Goal: Information Seeking & Learning: Learn about a topic

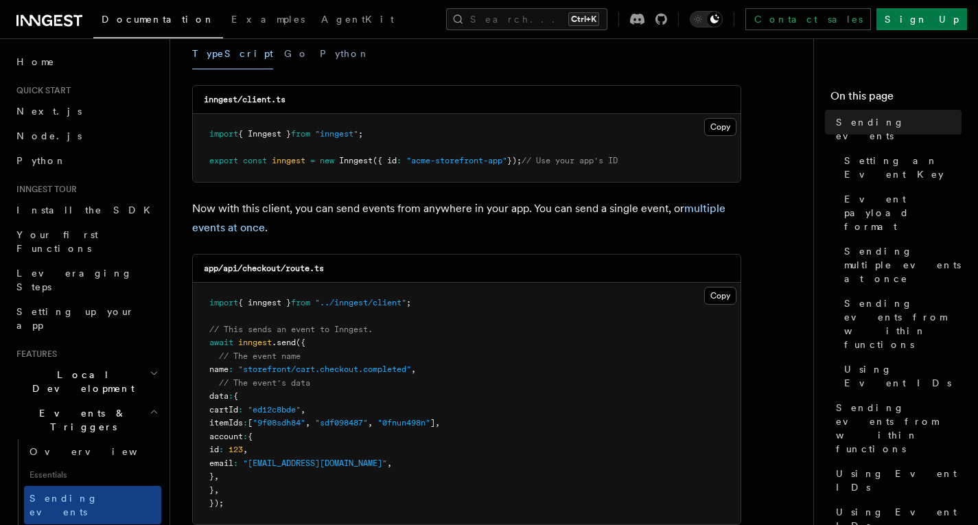
drag, startPoint x: 367, startPoint y: 242, endPoint x: 360, endPoint y: 332, distance: 90.2
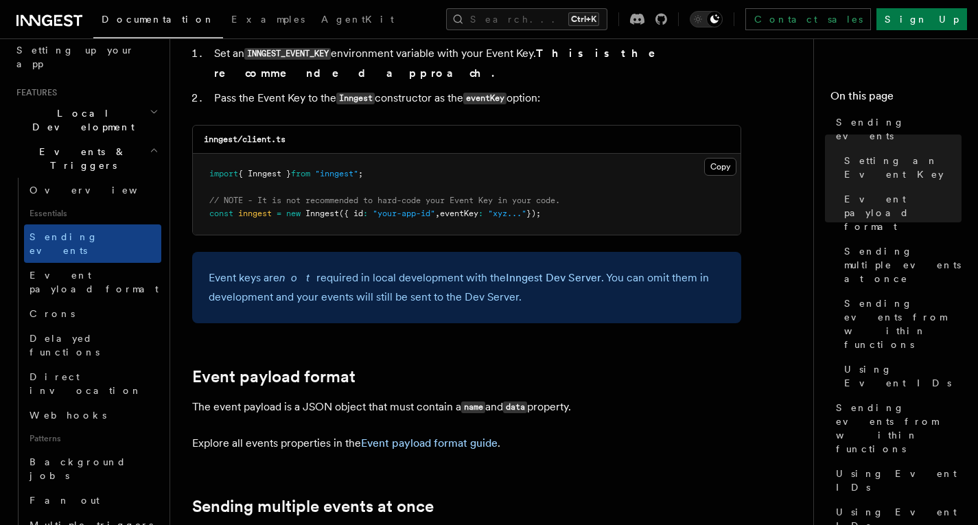
scroll to position [343, 0]
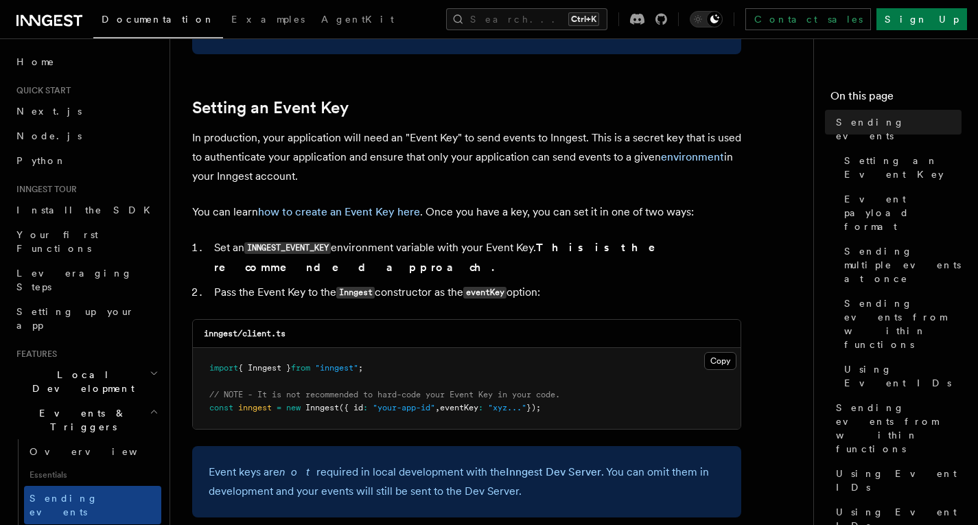
drag, startPoint x: 0, startPoint y: 0, endPoint x: 522, endPoint y: 432, distance: 677.7
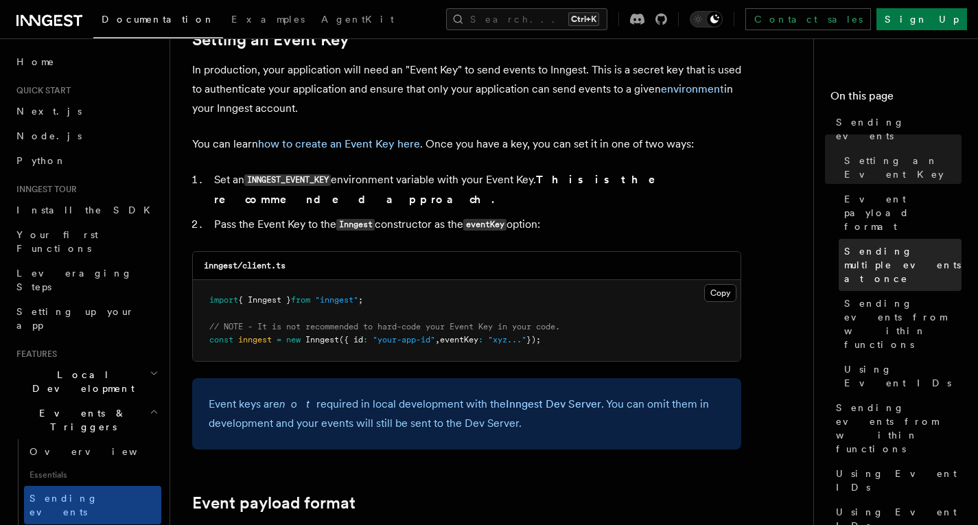
click at [895, 244] on span "Sending multiple events at once" at bounding box center [902, 264] width 117 height 41
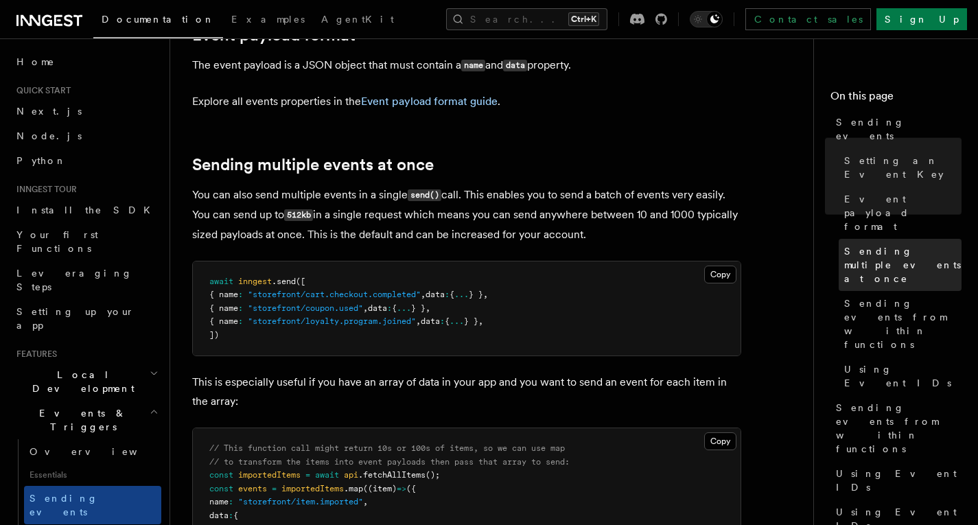
scroll to position [1607, 0]
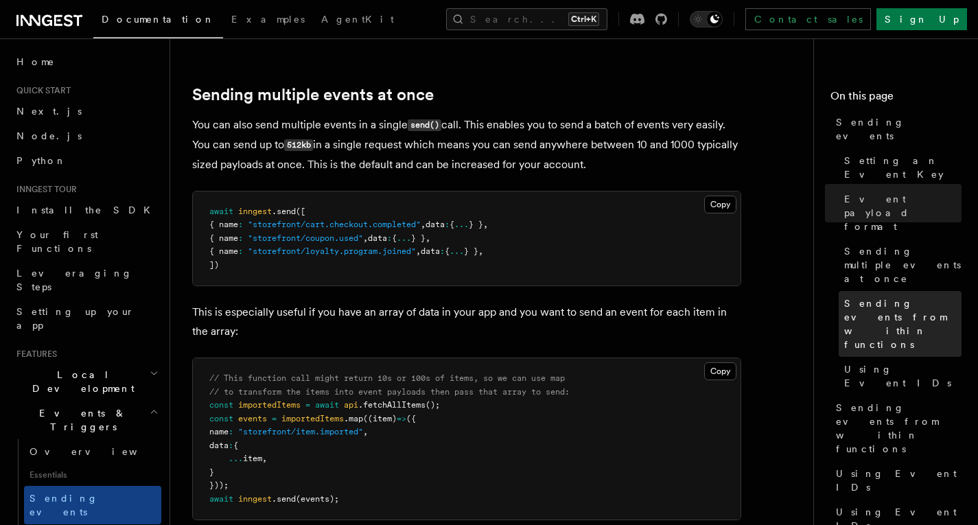
click at [886, 297] on span "Sending events from within functions" at bounding box center [902, 324] width 117 height 55
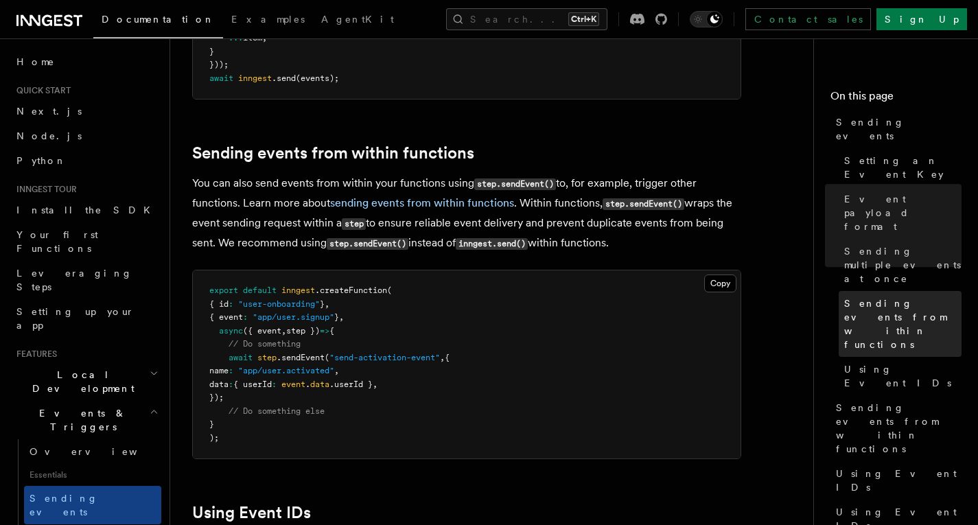
scroll to position [2086, 0]
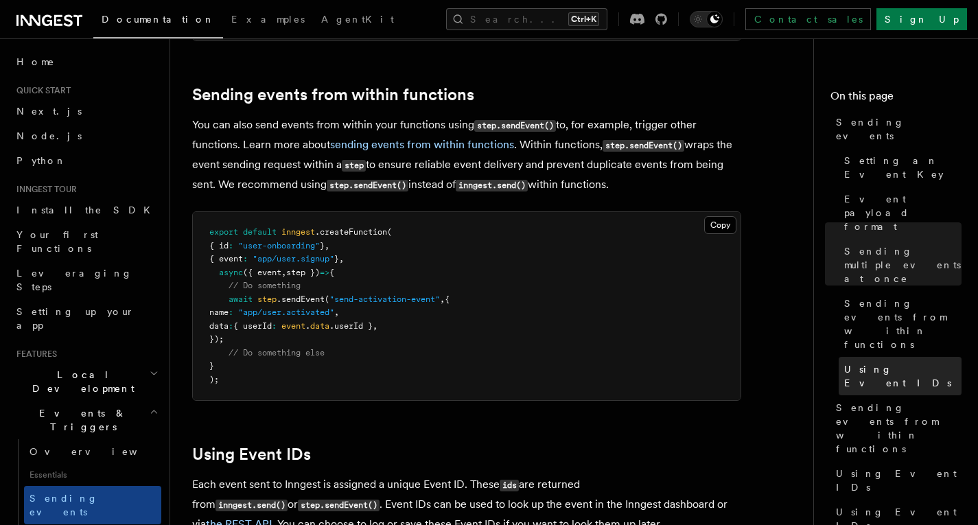
click at [879, 362] on span "Using Event IDs" at bounding box center [902, 375] width 117 height 27
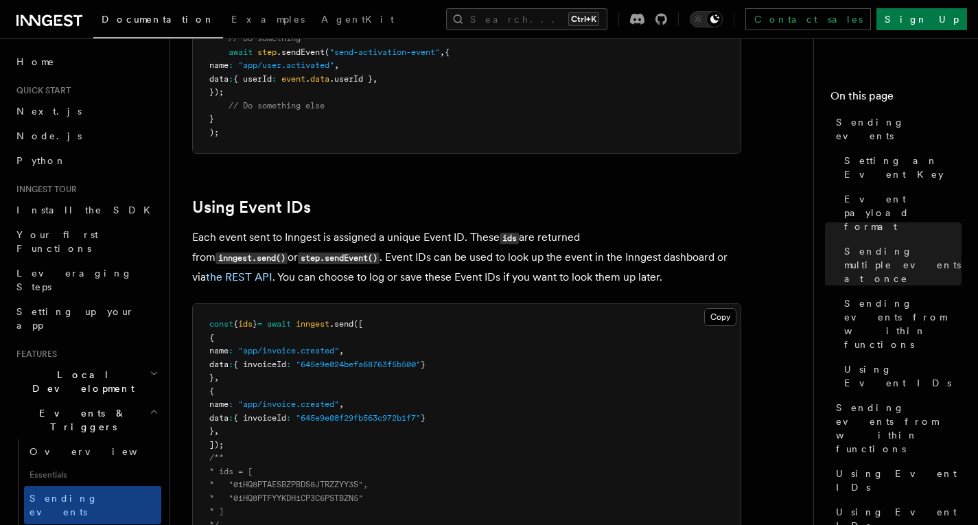
scroll to position [2446, 0]
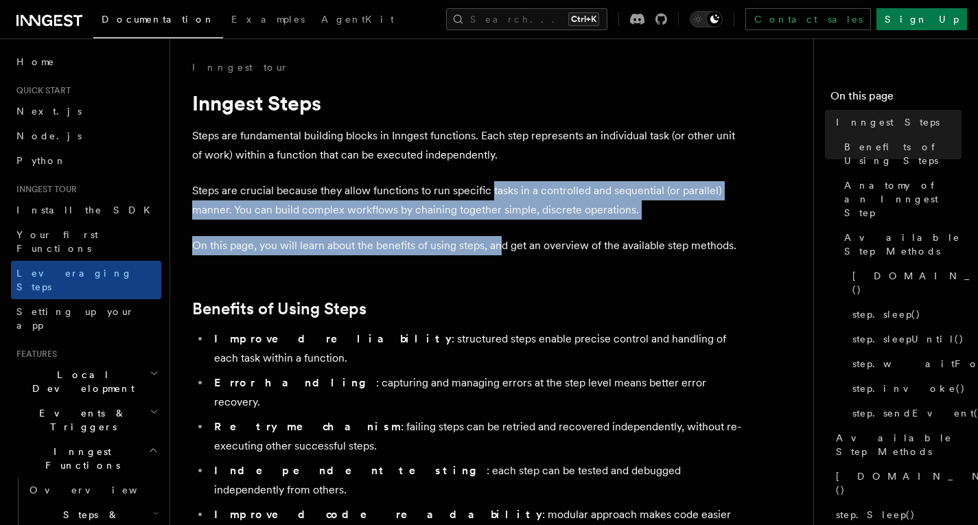
drag, startPoint x: 491, startPoint y: 170, endPoint x: 503, endPoint y: 230, distance: 61.7
drag, startPoint x: 503, startPoint y: 230, endPoint x: 496, endPoint y: 178, distance: 52.7
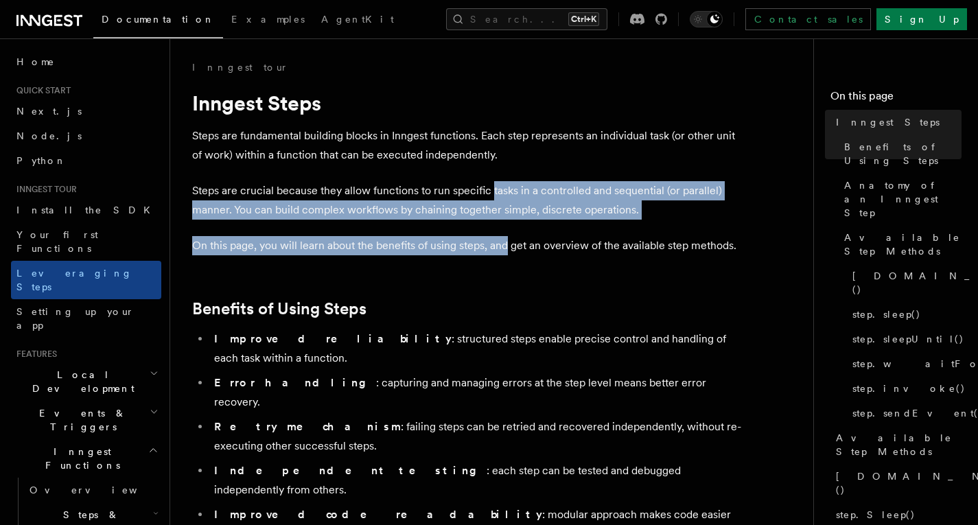
drag, startPoint x: 496, startPoint y: 177, endPoint x: 510, endPoint y: 227, distance: 51.5
